Goal: Information Seeking & Learning: Learn about a topic

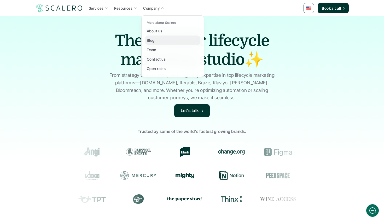
click at [155, 39] on div "Blog" at bounding box center [152, 40] width 11 height 6
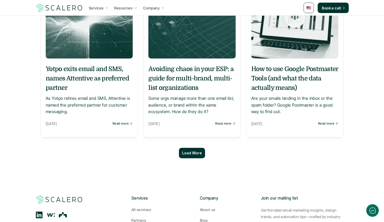
scroll to position [455, 0]
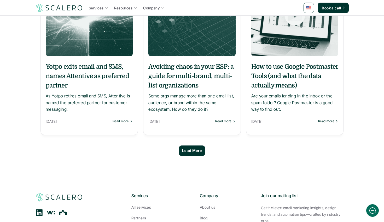
click at [188, 151] on p "Load More" at bounding box center [192, 151] width 20 height 4
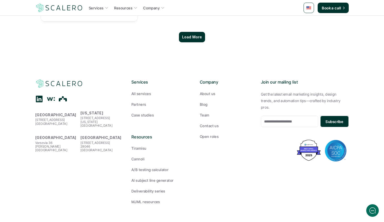
scroll to position [1066, 0]
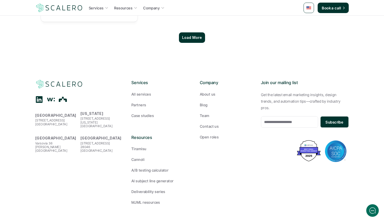
click at [188, 36] on p "Load More" at bounding box center [192, 38] width 20 height 4
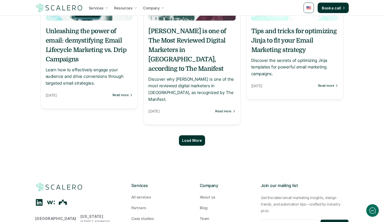
scroll to position [1496, 0]
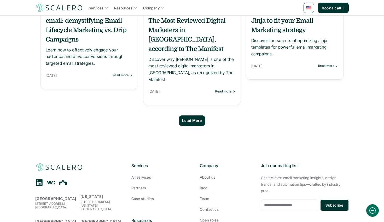
click at [190, 119] on p "Load More" at bounding box center [192, 121] width 20 height 4
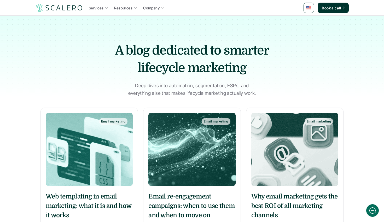
scroll to position [0, 0]
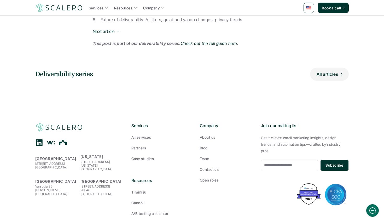
scroll to position [382, 0]
click at [84, 70] on h5 "Deliverability series" at bounding box center [71, 74] width 73 height 9
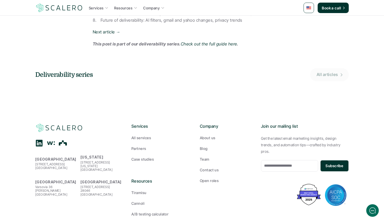
click at [322, 72] on p "All articles" at bounding box center [327, 75] width 21 height 7
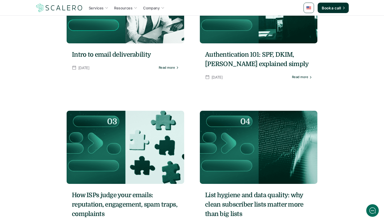
scroll to position [87, 0]
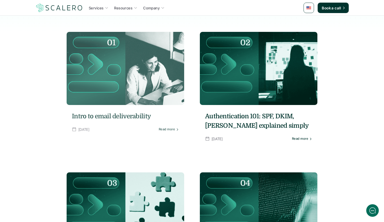
click at [138, 99] on img at bounding box center [126, 68] width 118 height 73
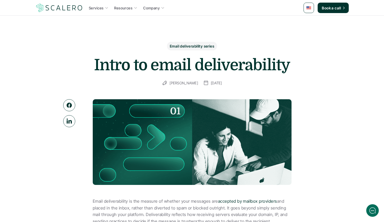
click at [287, 13] on div "Services Resources Company Book a call" at bounding box center [192, 8] width 314 height 10
